Goal: Task Accomplishment & Management: Use online tool/utility

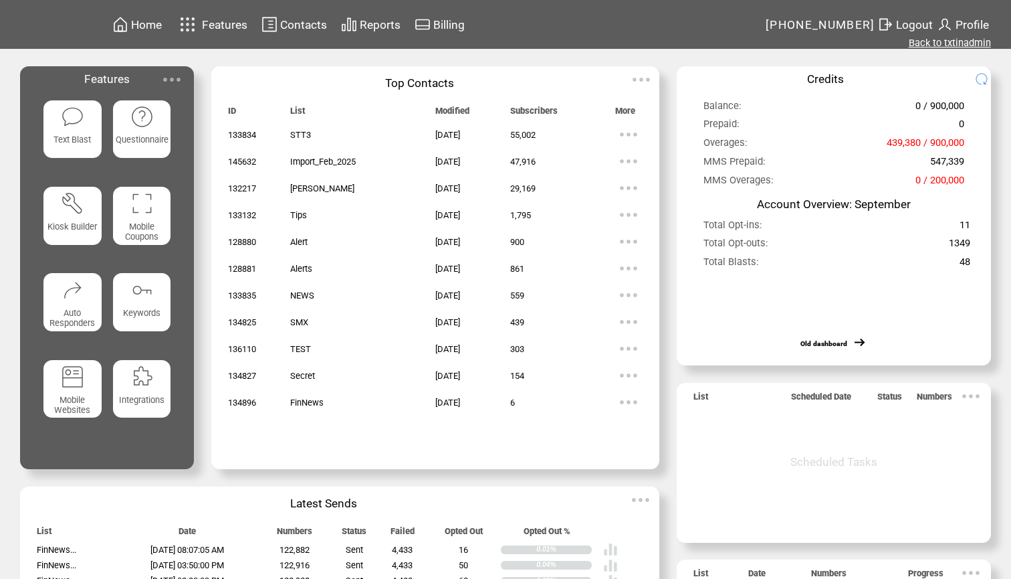
click at [942, 47] on link "Back to txtinadmin" at bounding box center [950, 43] width 82 height 12
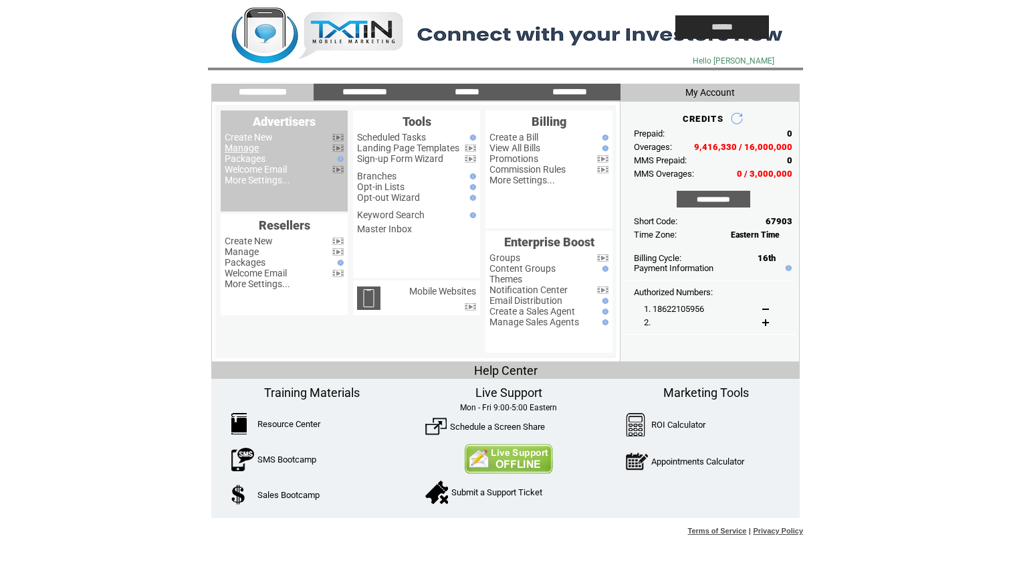
click at [253, 148] on link "Manage" at bounding box center [242, 147] width 34 height 11
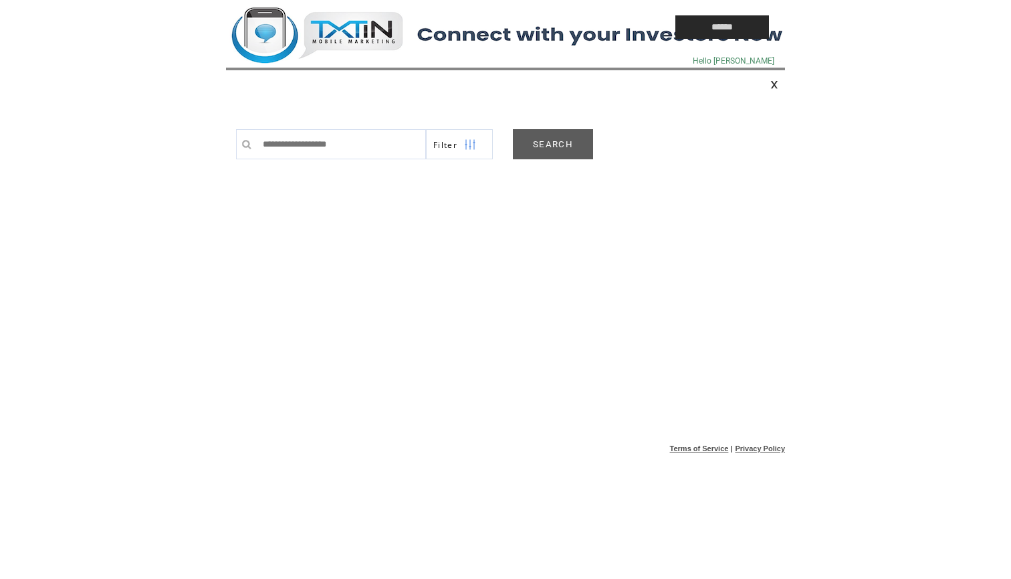
click at [552, 140] on link "SEARCH" at bounding box center [553, 144] width 80 height 30
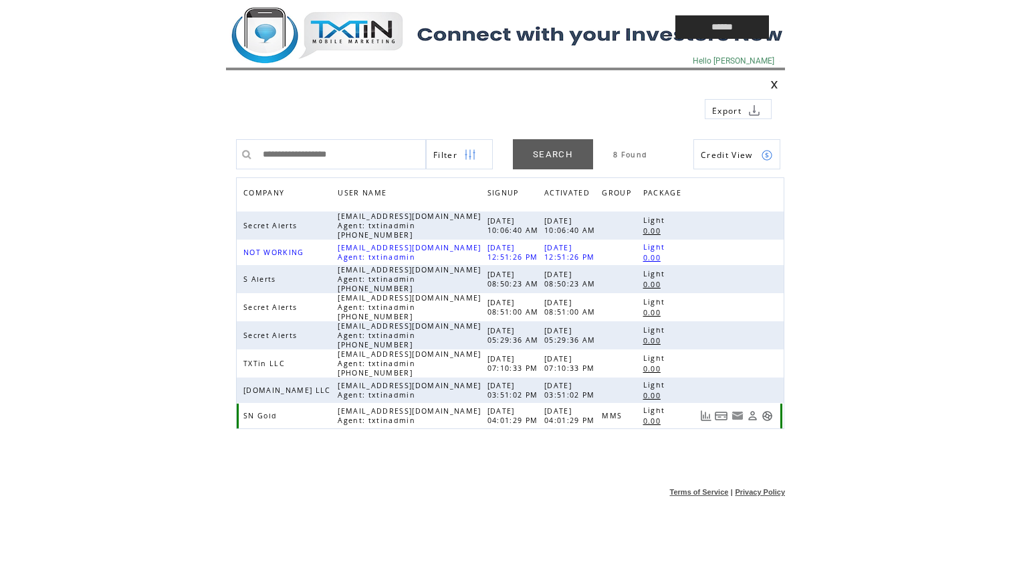
click at [765, 419] on link at bounding box center [767, 415] width 11 height 11
click at [351, 14] on td at bounding box center [420, 27] width 388 height 54
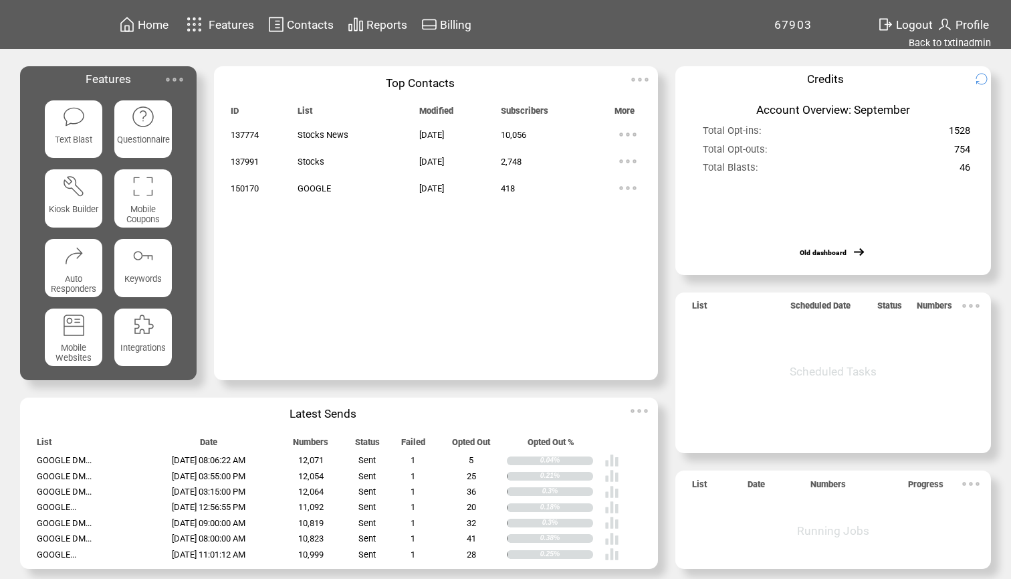
click at [373, 27] on span "Reports" at bounding box center [387, 24] width 41 height 13
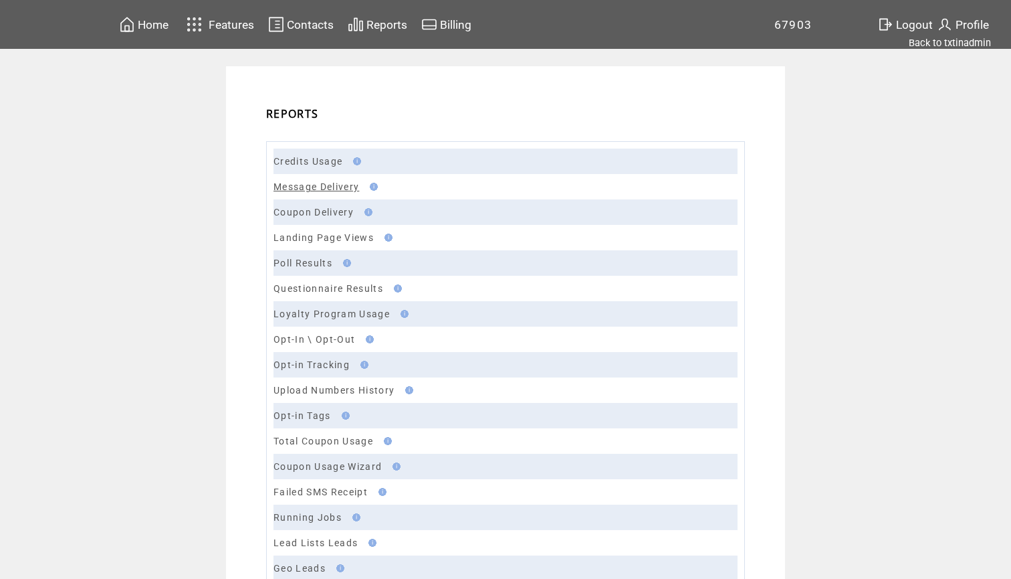
click at [323, 187] on link "Message Delivery" at bounding box center [317, 186] width 86 height 11
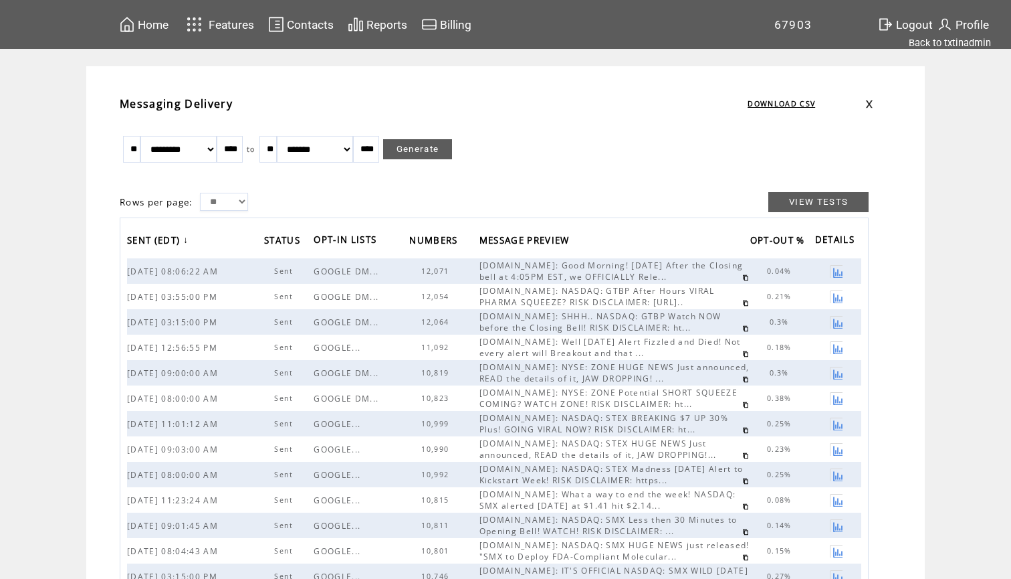
click at [742, 280] on link at bounding box center [745, 277] width 7 height 7
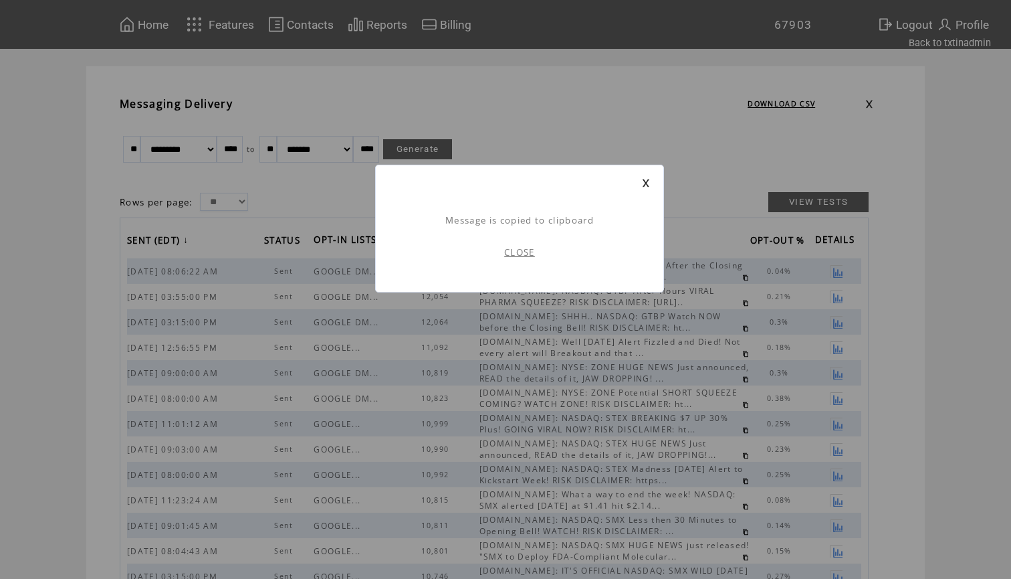
scroll to position [1, 0]
click at [516, 249] on link "CLOSE" at bounding box center [519, 252] width 31 height 12
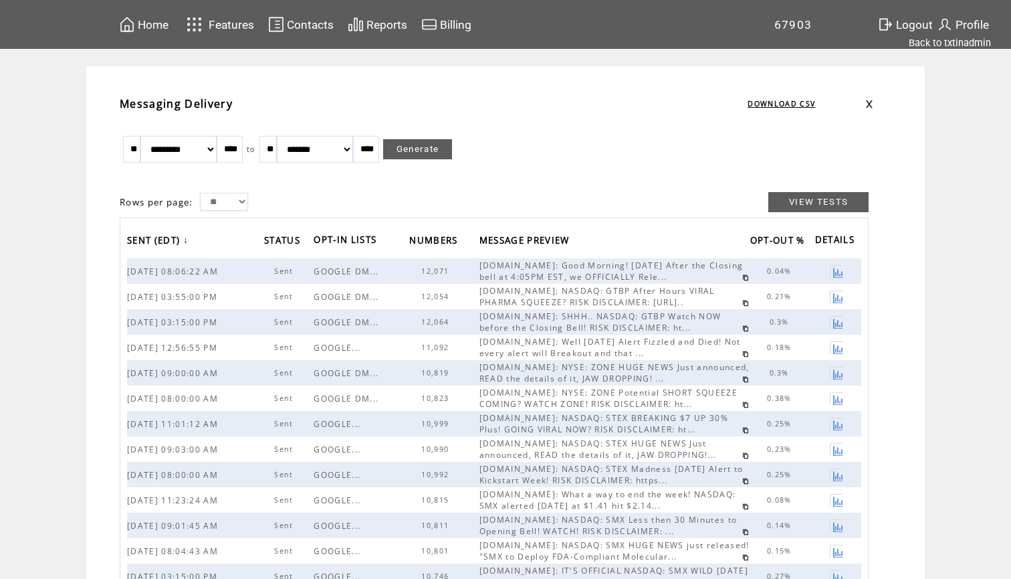
click at [156, 21] on span "Home" at bounding box center [153, 24] width 31 height 13
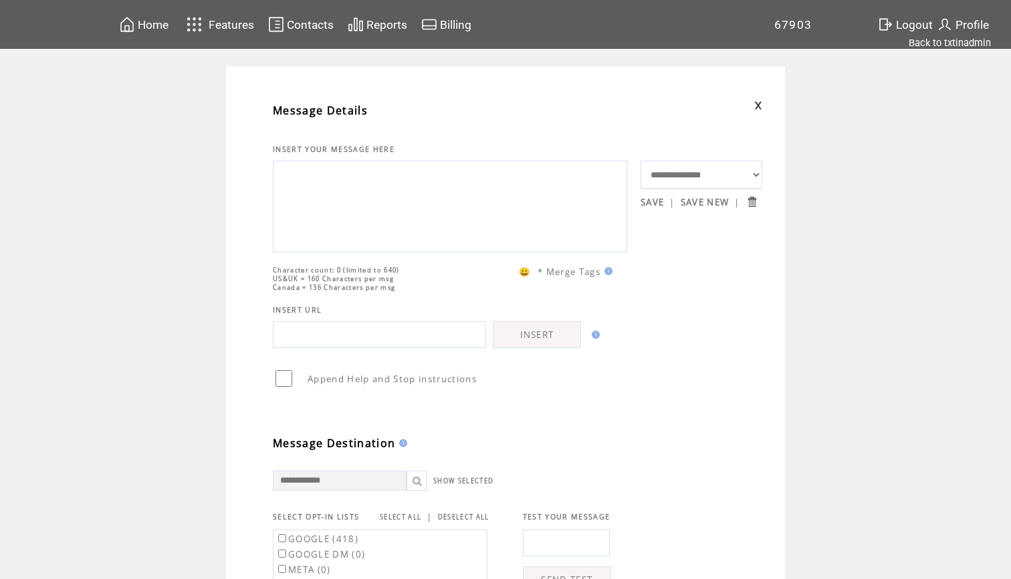
click at [359, 235] on textarea at bounding box center [450, 205] width 340 height 80
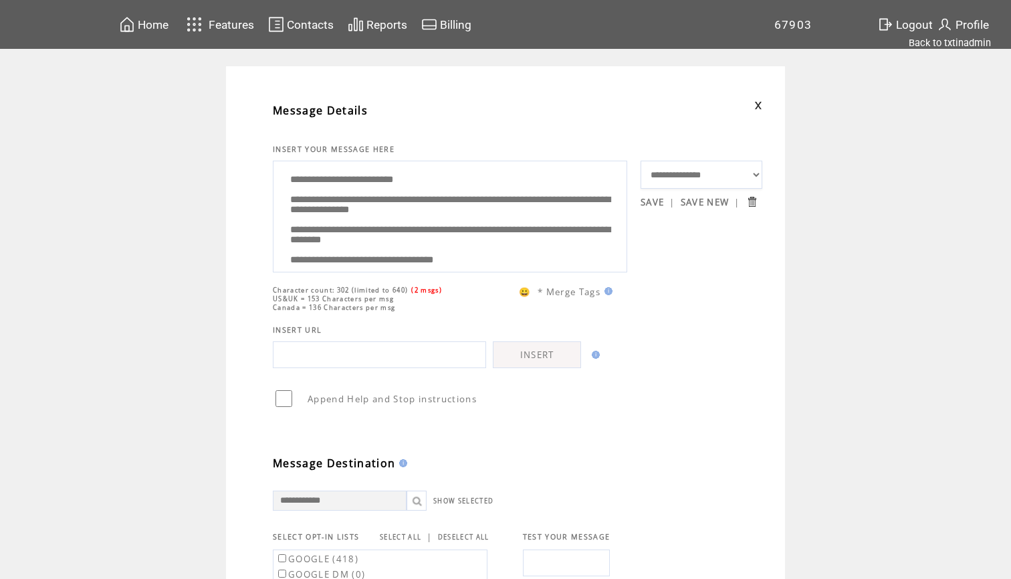
drag, startPoint x: 519, startPoint y: 240, endPoint x: 367, endPoint y: 187, distance: 160.8
click at [367, 187] on textarea "**********" at bounding box center [450, 215] width 340 height 100
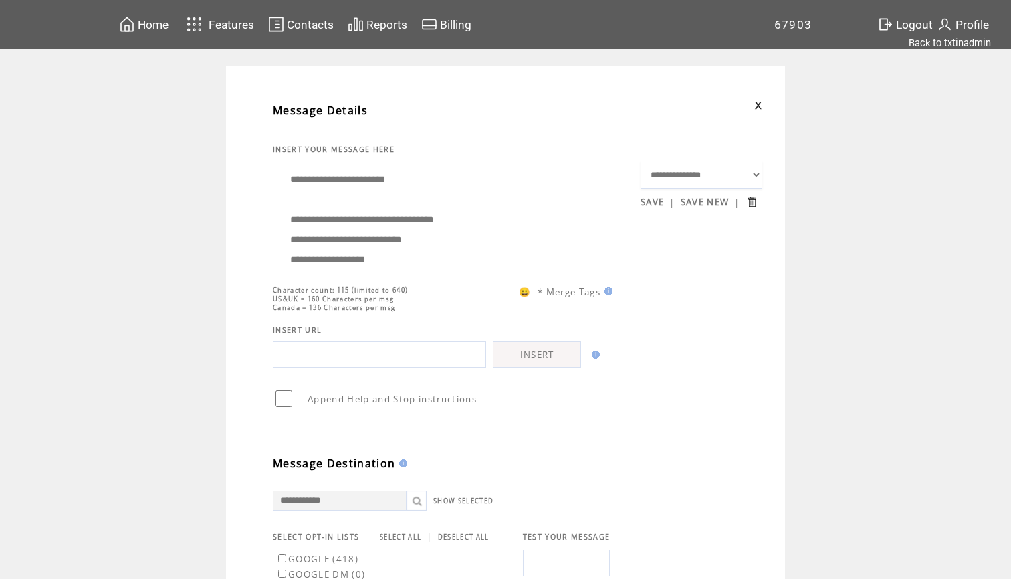
paste textarea "**********"
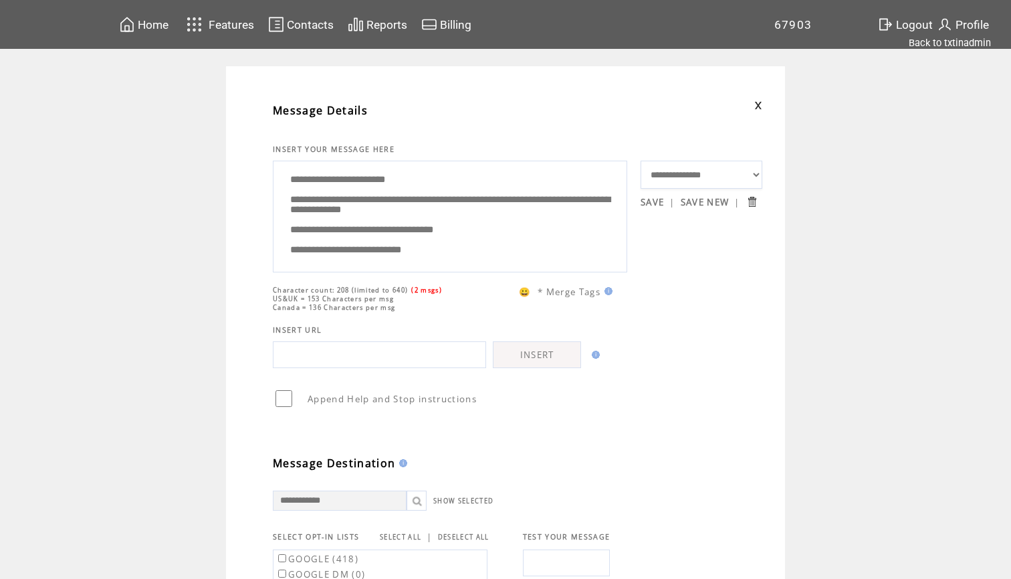
click at [288, 209] on textarea "**********" at bounding box center [450, 215] width 340 height 100
click at [545, 225] on textarea "**********" at bounding box center [450, 215] width 340 height 100
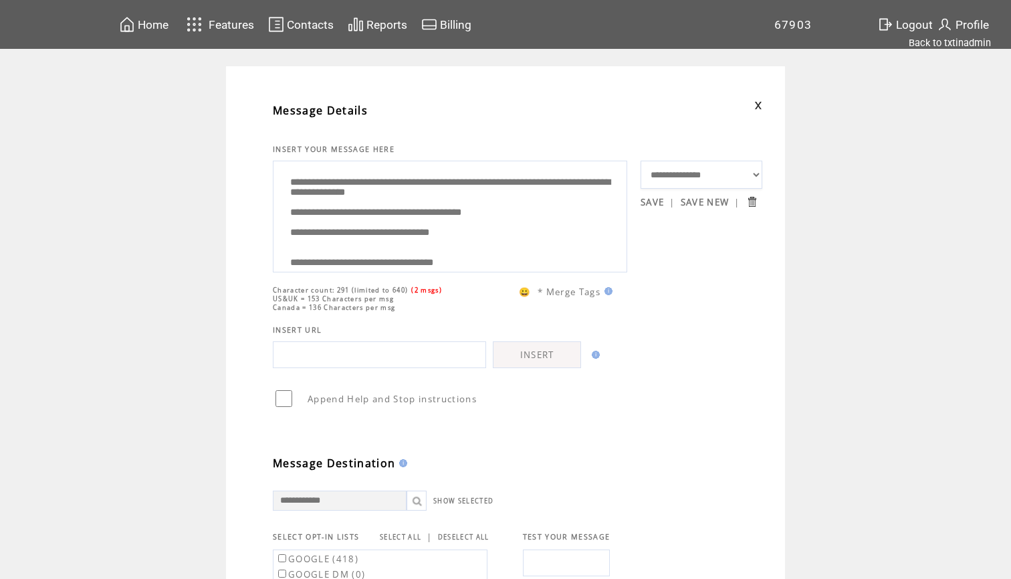
scroll to position [44, 0]
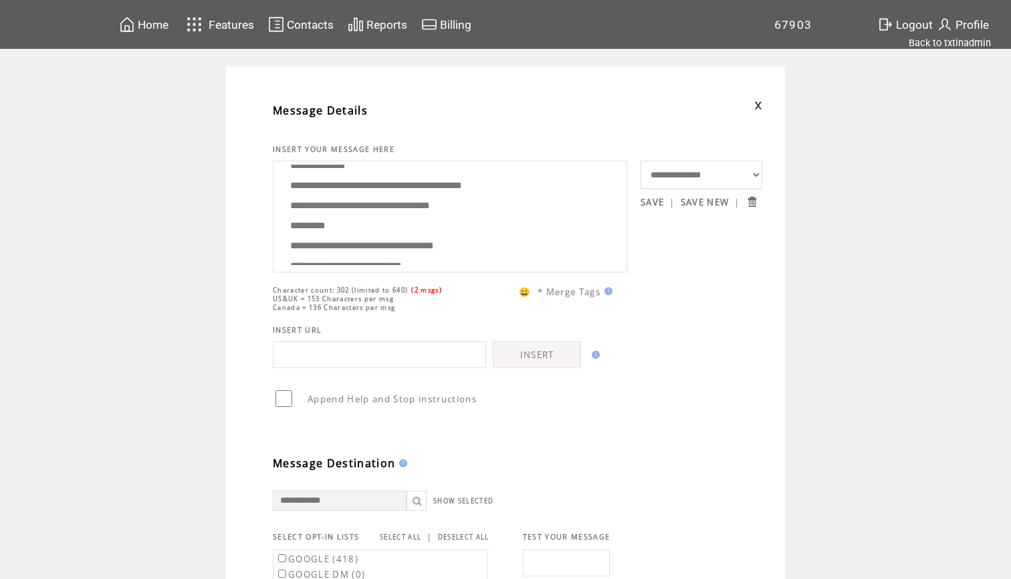
click at [440, 223] on textarea "**********" at bounding box center [450, 215] width 340 height 100
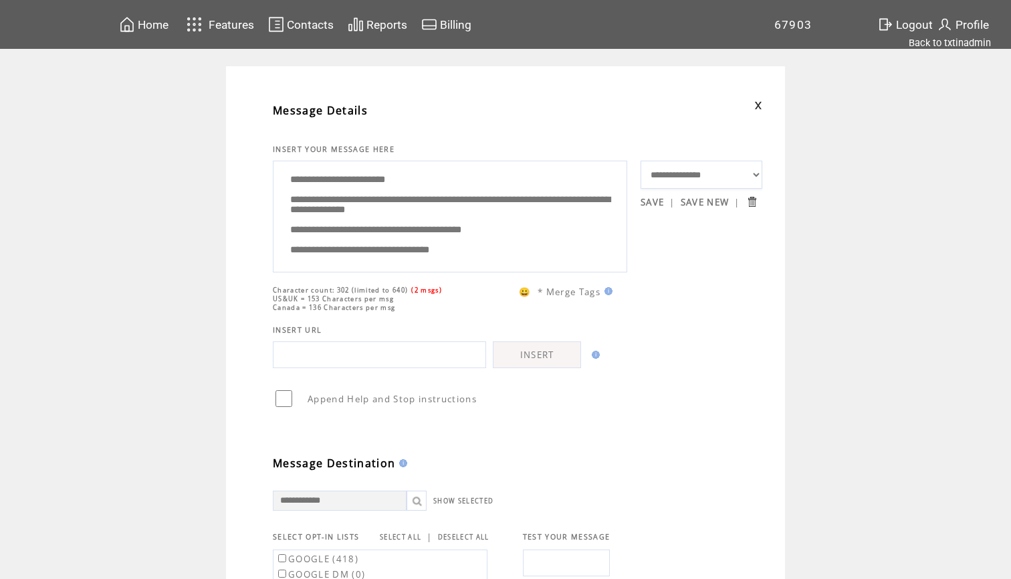
drag, startPoint x: 415, startPoint y: 258, endPoint x: 378, endPoint y: 92, distance: 169.9
click at [378, 92] on div "**********" at bounding box center [519, 549] width 546 height 927
click at [396, 207] on textarea "**********" at bounding box center [450, 215] width 340 height 100
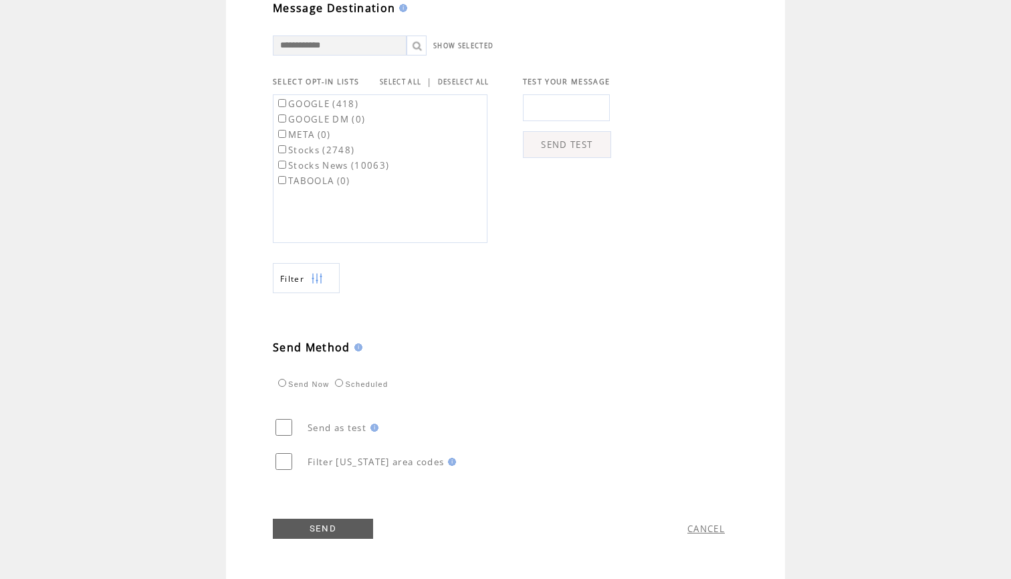
scroll to position [462, 0]
type textarea "**********"
click at [399, 78] on link "SELECT ALL" at bounding box center [400, 82] width 41 height 9
click at [336, 100] on label "GOOGLE (418)" at bounding box center [317, 104] width 83 height 12
click at [320, 518] on link "SEND" at bounding box center [323, 528] width 100 height 20
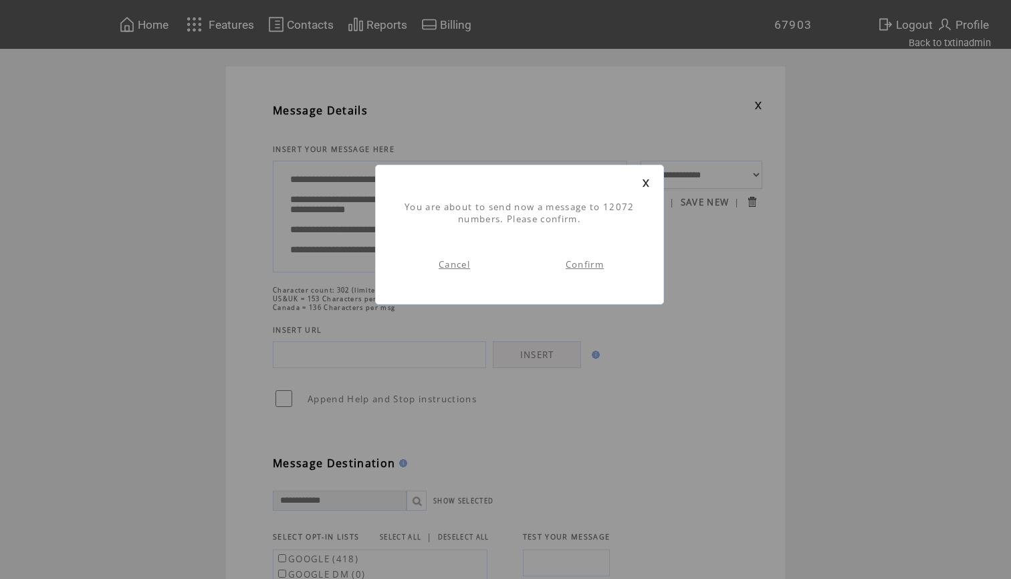
scroll to position [1, 0]
click at [591, 266] on link "Confirm" at bounding box center [585, 264] width 38 height 12
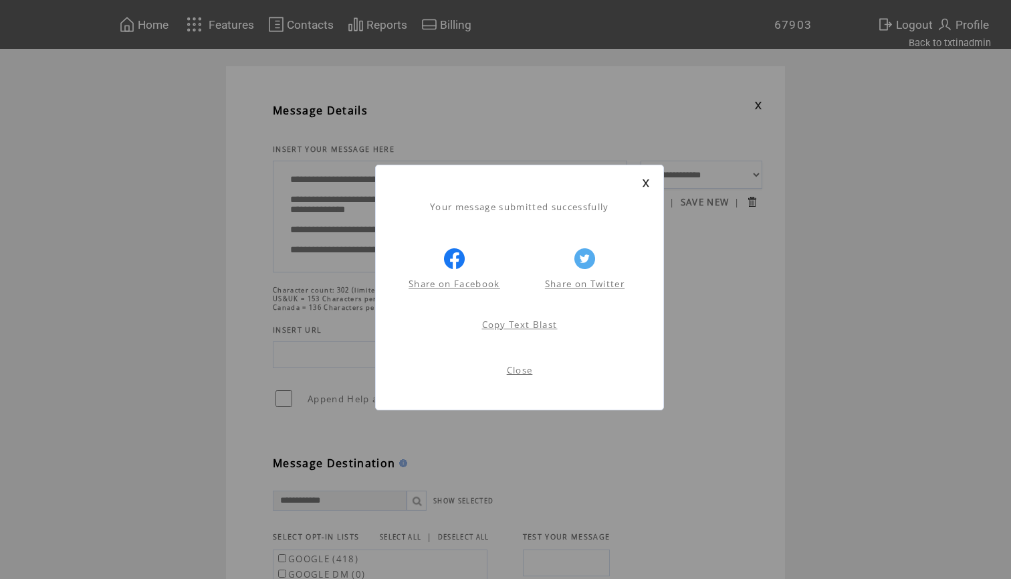
scroll to position [1, 0]
click at [648, 180] on link at bounding box center [646, 183] width 8 height 9
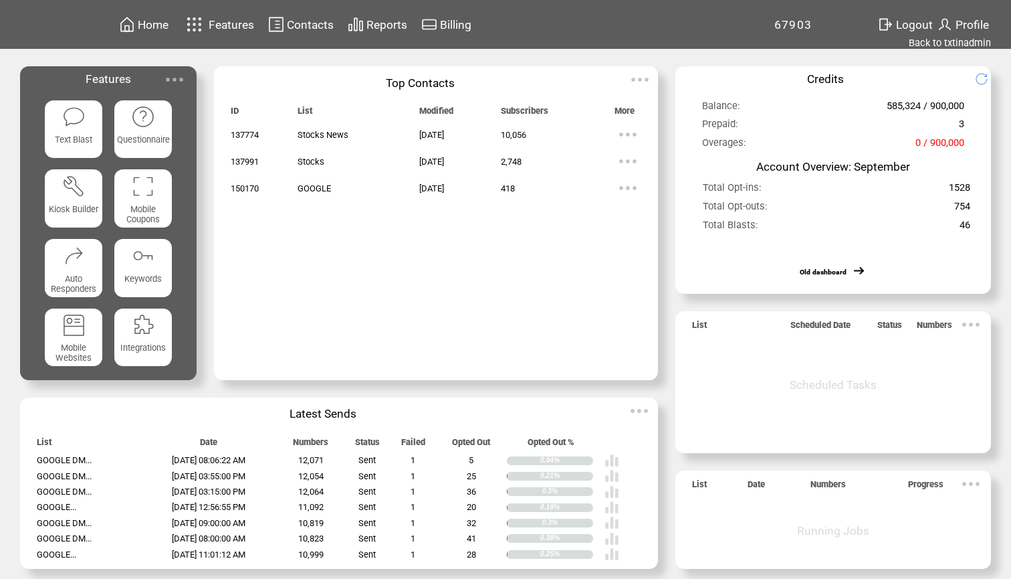
click at [937, 50] on div "Home Features Contacts Reports Billing 67903" at bounding box center [505, 293] width 1011 height 586
click at [950, 43] on link "Back to txtinadmin" at bounding box center [950, 43] width 82 height 12
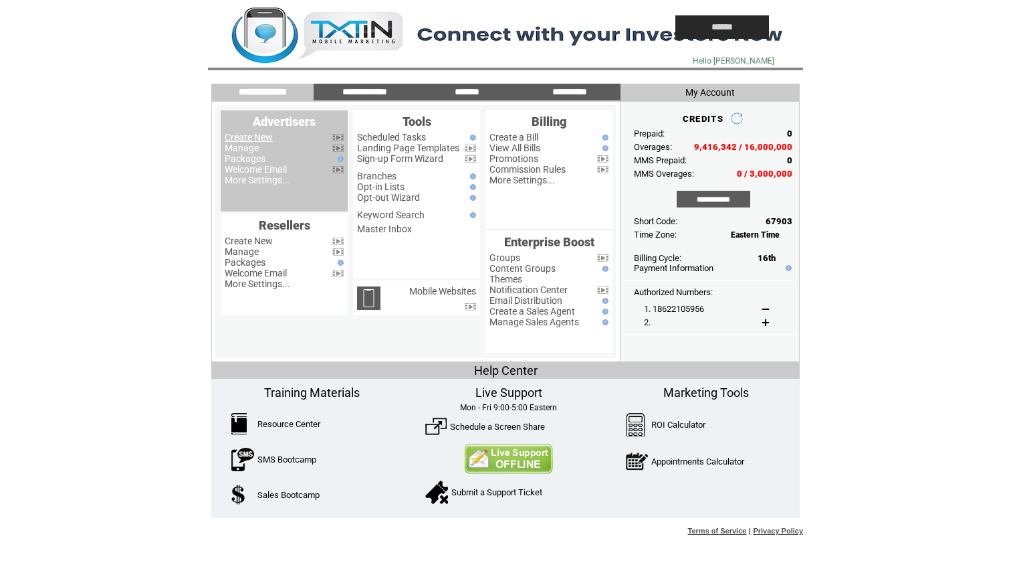
click at [252, 142] on link "Create New" at bounding box center [249, 137] width 48 height 11
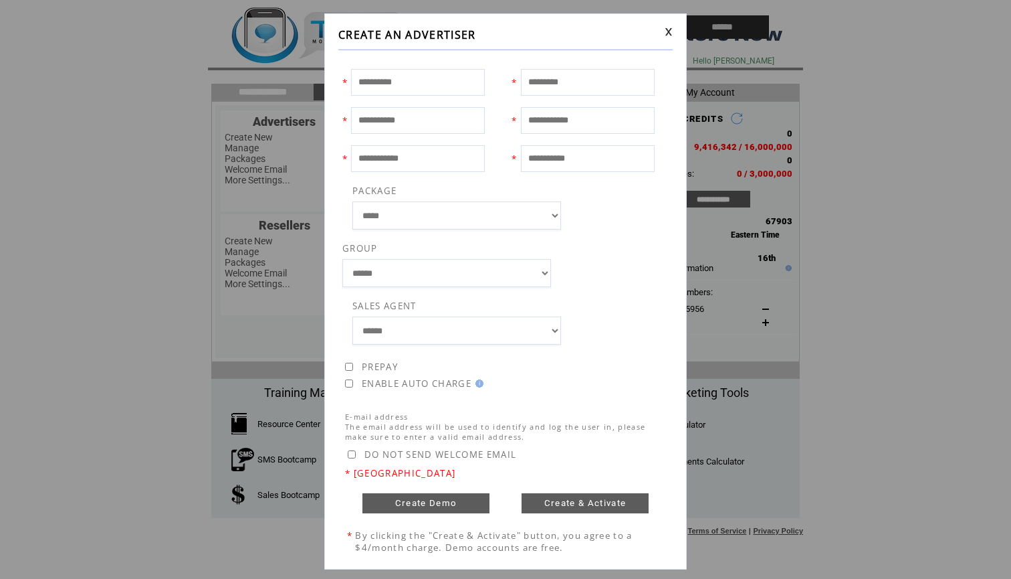
click at [667, 29] on link at bounding box center [669, 31] width 8 height 9
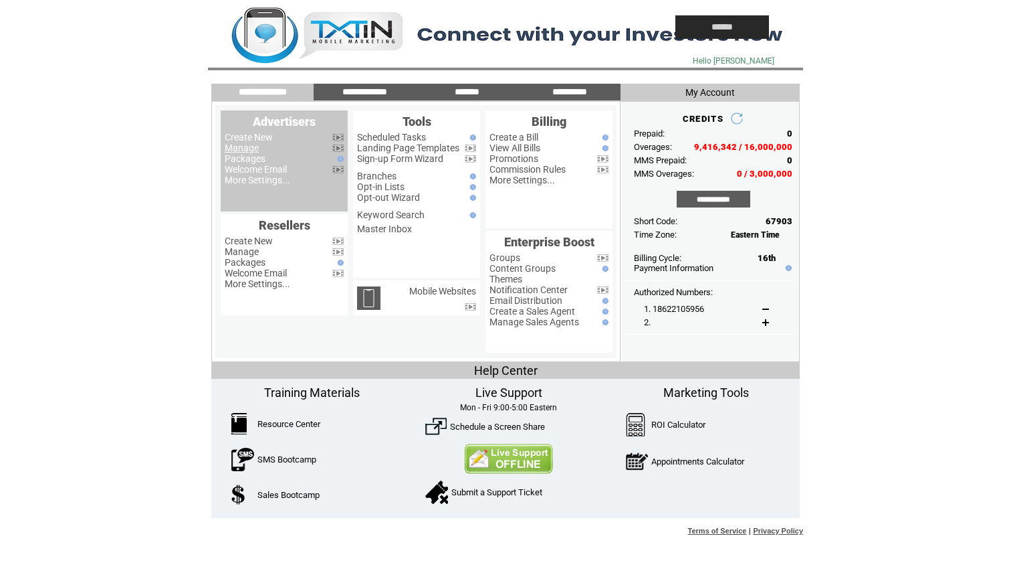
click at [239, 150] on link "Manage" at bounding box center [242, 147] width 34 height 11
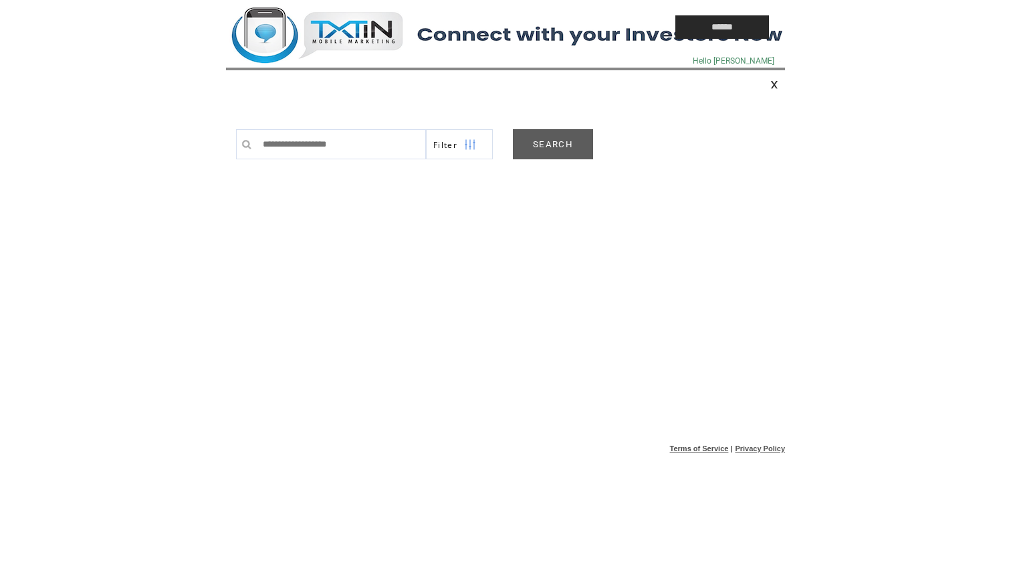
click at [555, 150] on link "SEARCH" at bounding box center [553, 144] width 80 height 30
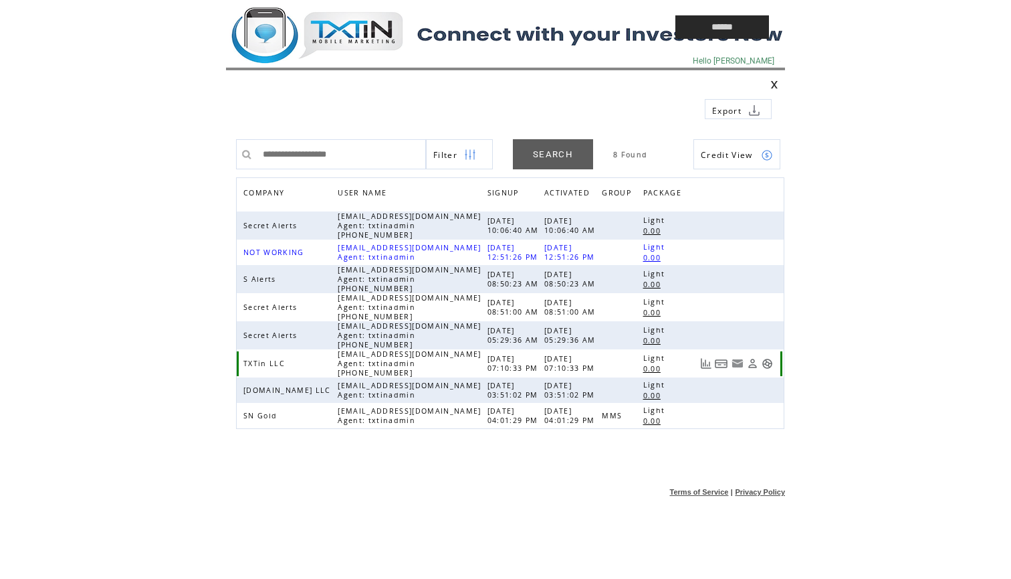
click at [767, 365] on link at bounding box center [767, 363] width 11 height 11
click at [348, 41] on td at bounding box center [420, 27] width 388 height 54
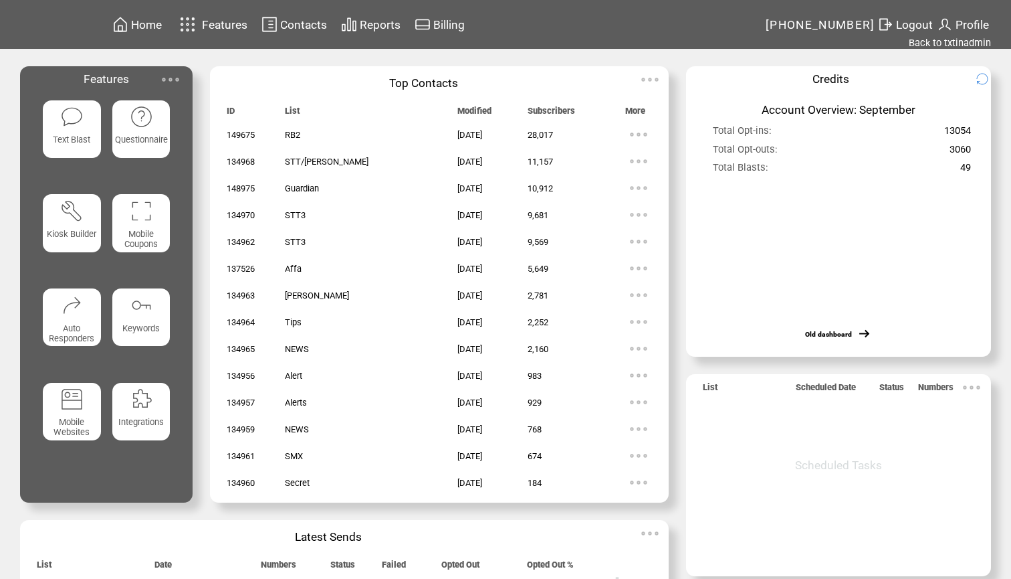
drag, startPoint x: 0, startPoint y: 0, endPoint x: 74, endPoint y: 116, distance: 137.1
click at [74, 116] on img at bounding box center [71, 116] width 23 height 23
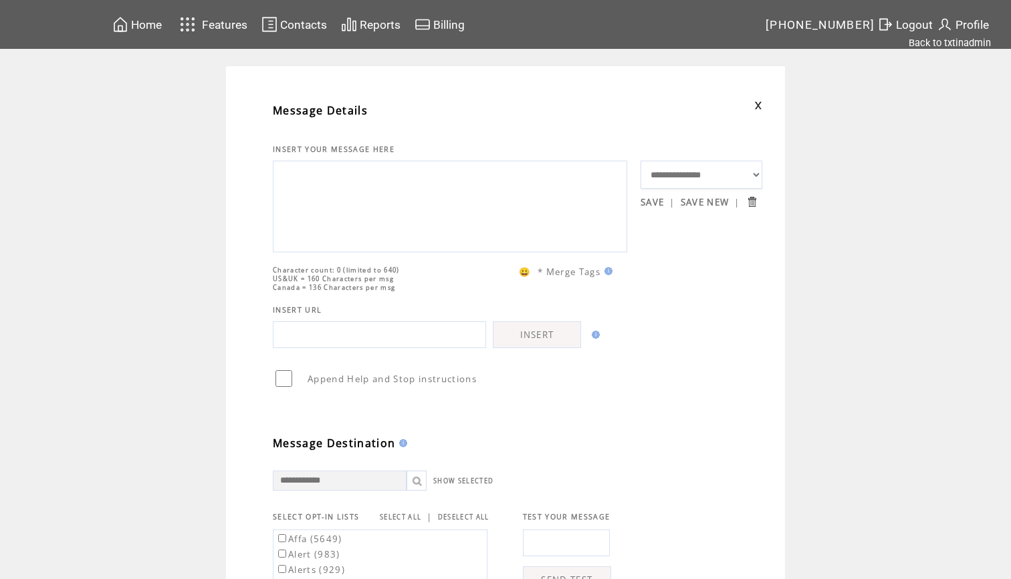
click at [320, 201] on textarea at bounding box center [450, 205] width 340 height 80
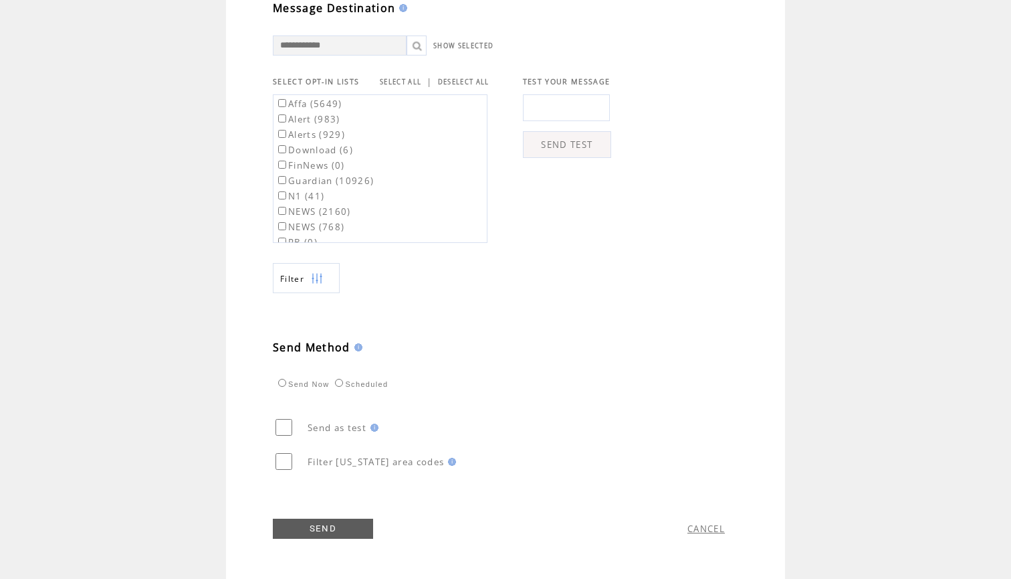
scroll to position [462, 0]
type textarea "**********"
click at [332, 104] on label "Affa (5649)" at bounding box center [309, 104] width 67 height 12
click at [315, 181] on label "Guardian (10926)" at bounding box center [325, 181] width 98 height 12
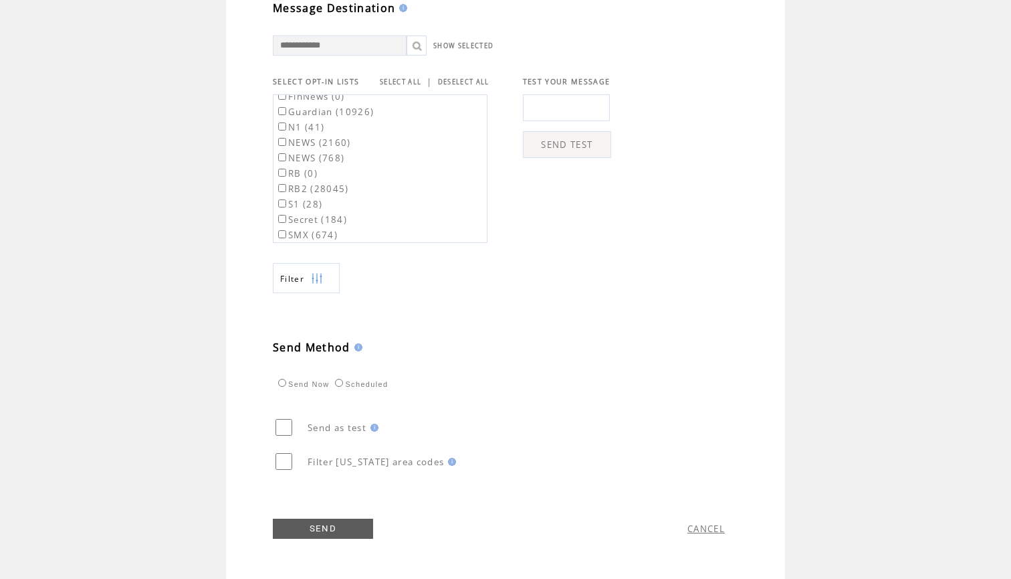
click at [312, 186] on label "RB2 (28045)" at bounding box center [313, 189] width 74 height 12
click at [310, 526] on link "SEND" at bounding box center [323, 528] width 100 height 20
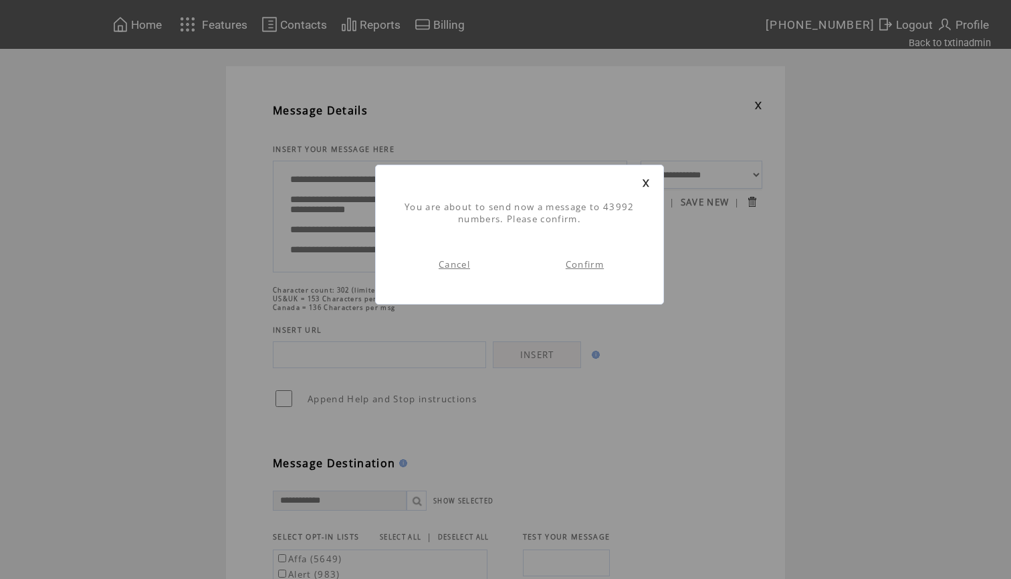
scroll to position [1, 0]
click at [575, 267] on link "Confirm" at bounding box center [585, 264] width 38 height 12
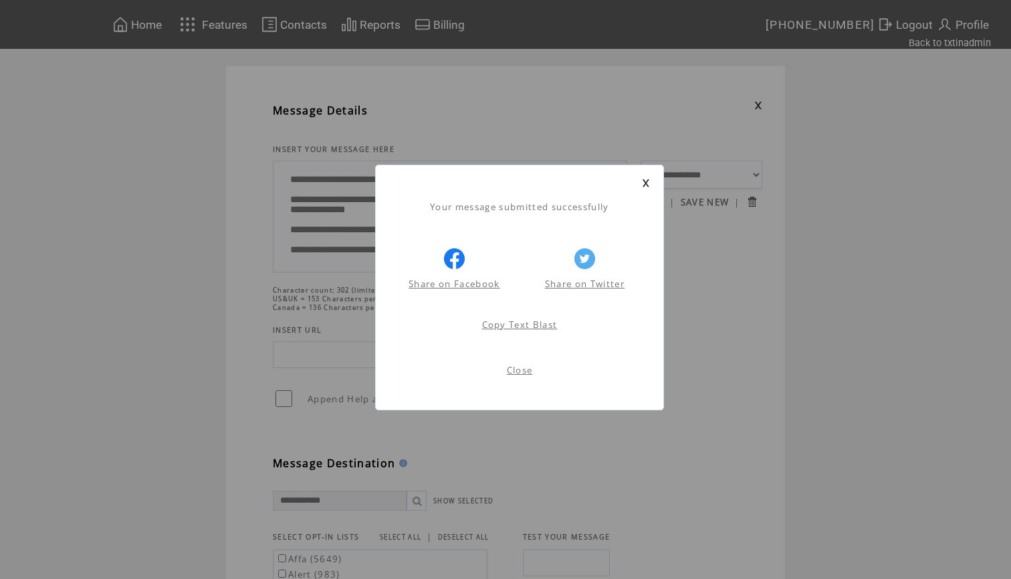
scroll to position [1, 0]
click at [645, 184] on link at bounding box center [646, 183] width 8 height 9
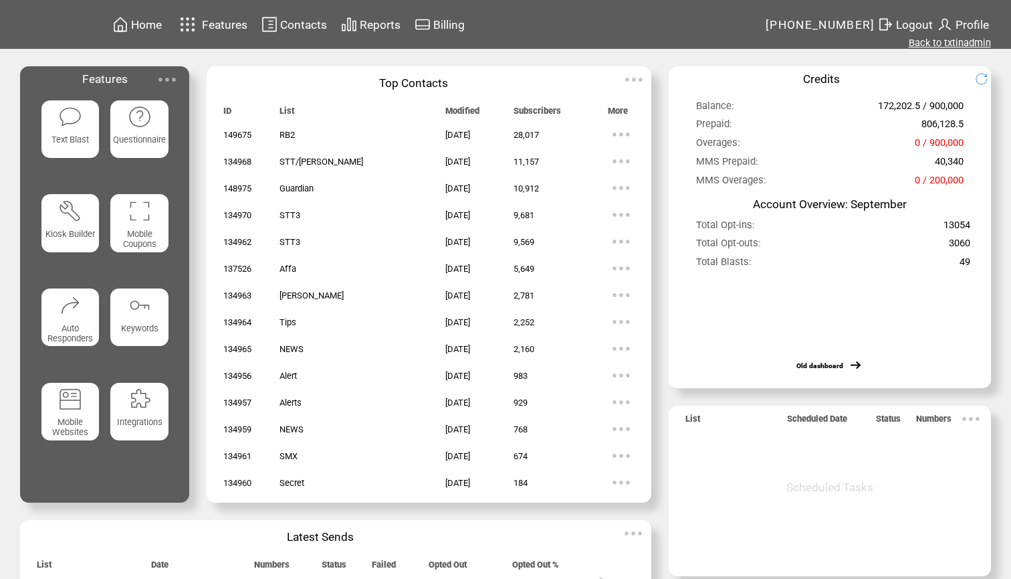
click at [949, 45] on link "Back to txtinadmin" at bounding box center [950, 43] width 82 height 12
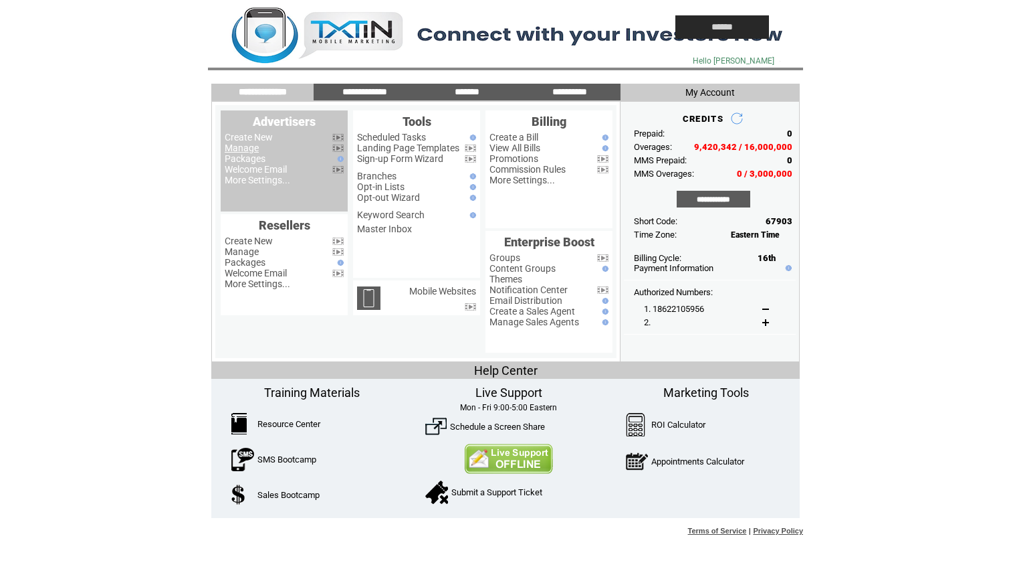
click at [256, 148] on link "Manage" at bounding box center [242, 147] width 34 height 11
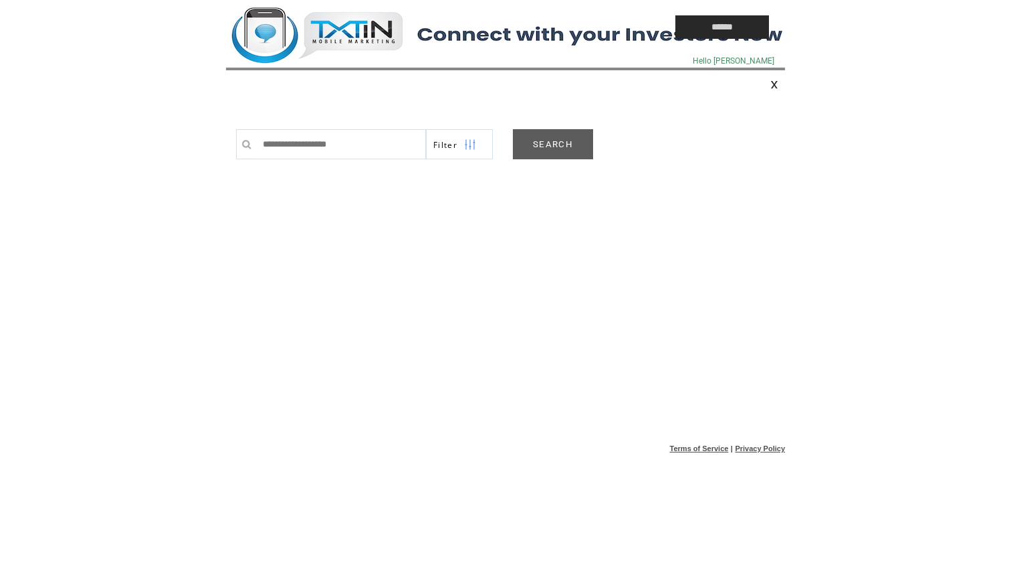
click at [547, 144] on link "SEARCH" at bounding box center [553, 144] width 80 height 30
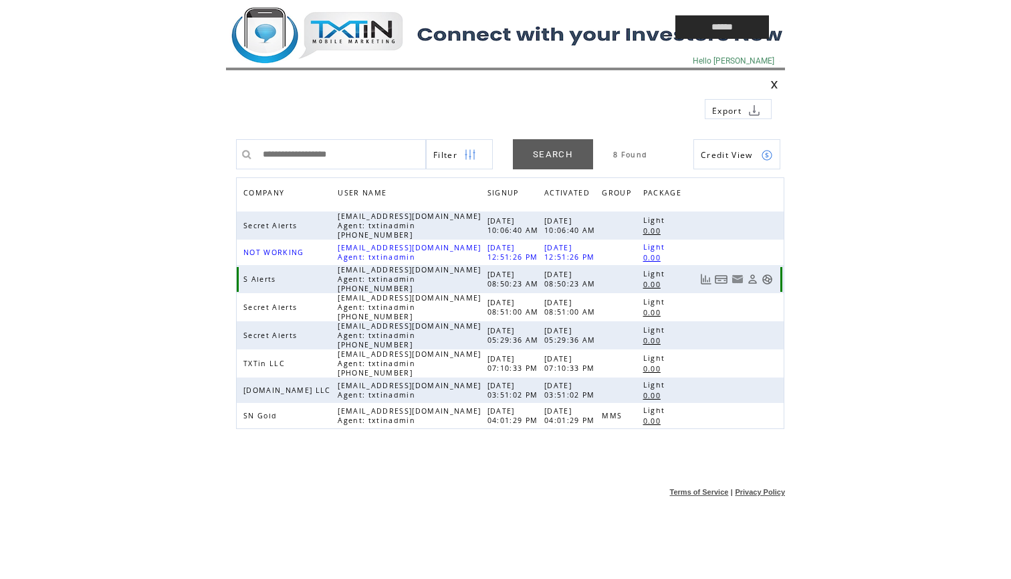
click at [768, 278] on link at bounding box center [767, 279] width 11 height 11
click at [329, 21] on td at bounding box center [420, 27] width 388 height 54
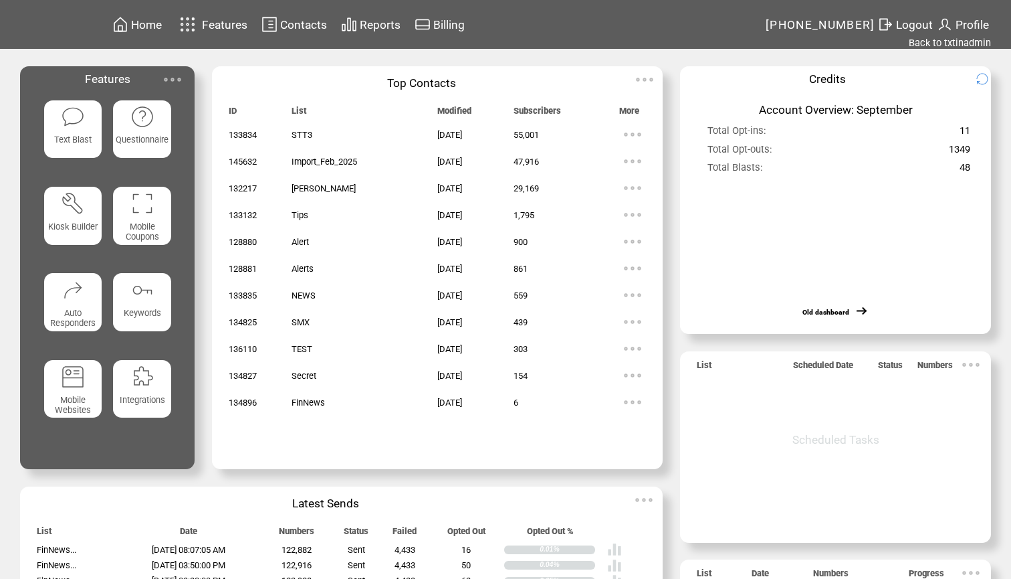
click at [72, 128] on img at bounding box center [72, 116] width 23 height 23
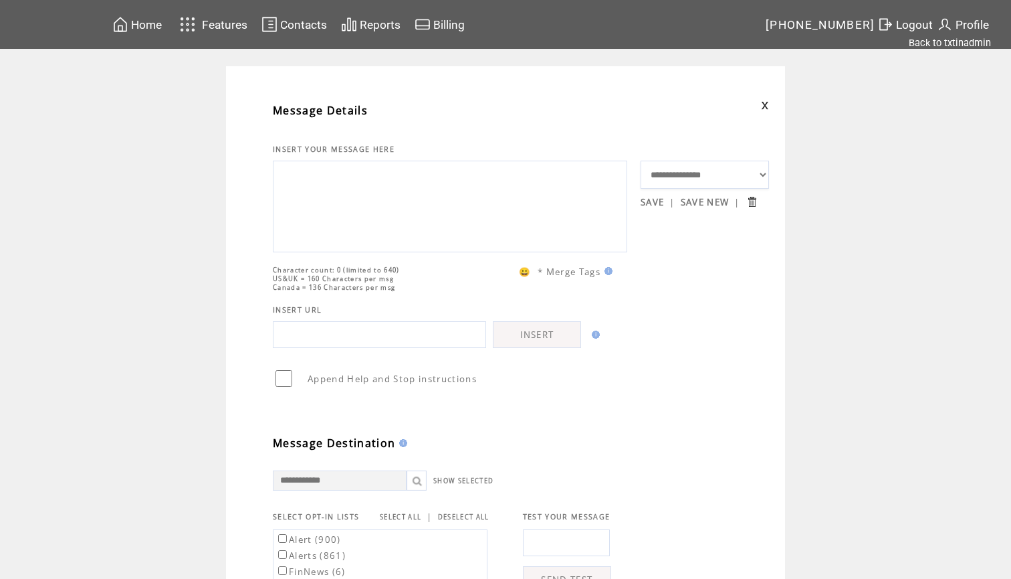
click at [345, 209] on textarea at bounding box center [450, 205] width 340 height 80
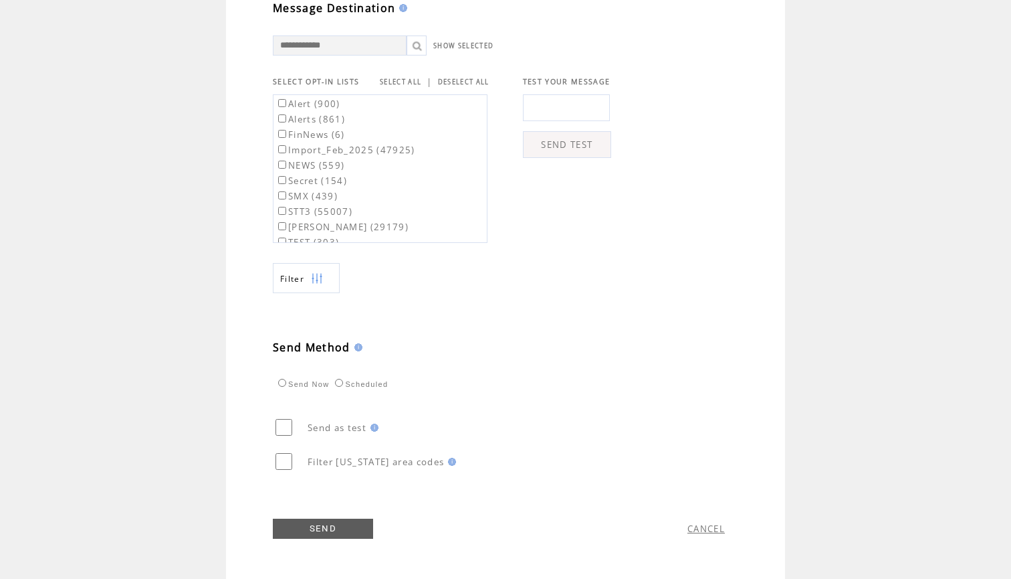
scroll to position [462, 0]
type textarea "**********"
click at [413, 78] on link "SELECT ALL" at bounding box center [400, 82] width 41 height 9
click at [308, 108] on label "Alert (900)" at bounding box center [308, 104] width 65 height 12
click at [308, 122] on label "Alerts (861)" at bounding box center [311, 119] width 70 height 12
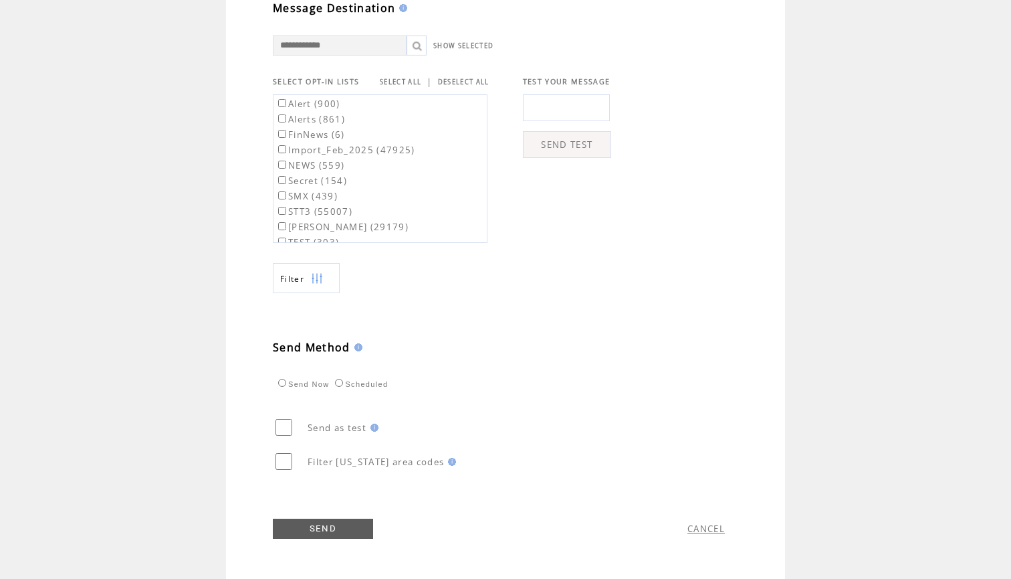
click at [327, 534] on link "SEND" at bounding box center [323, 528] width 100 height 20
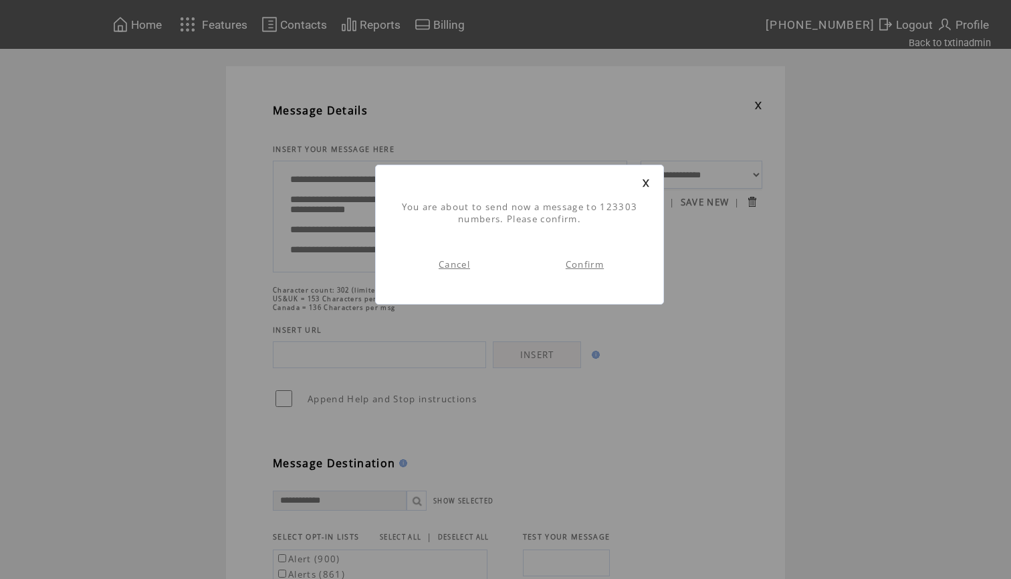
scroll to position [1, 0]
click at [591, 268] on link "Confirm" at bounding box center [585, 264] width 38 height 12
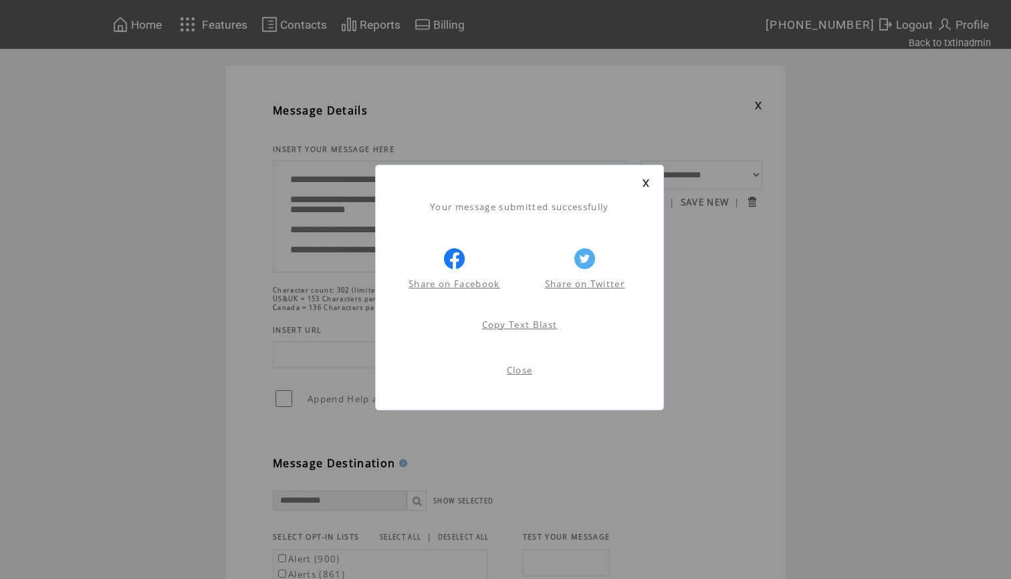
scroll to position [1, 0]
click at [647, 181] on link at bounding box center [646, 183] width 8 height 9
